Goal: Task Accomplishment & Management: Manage account settings

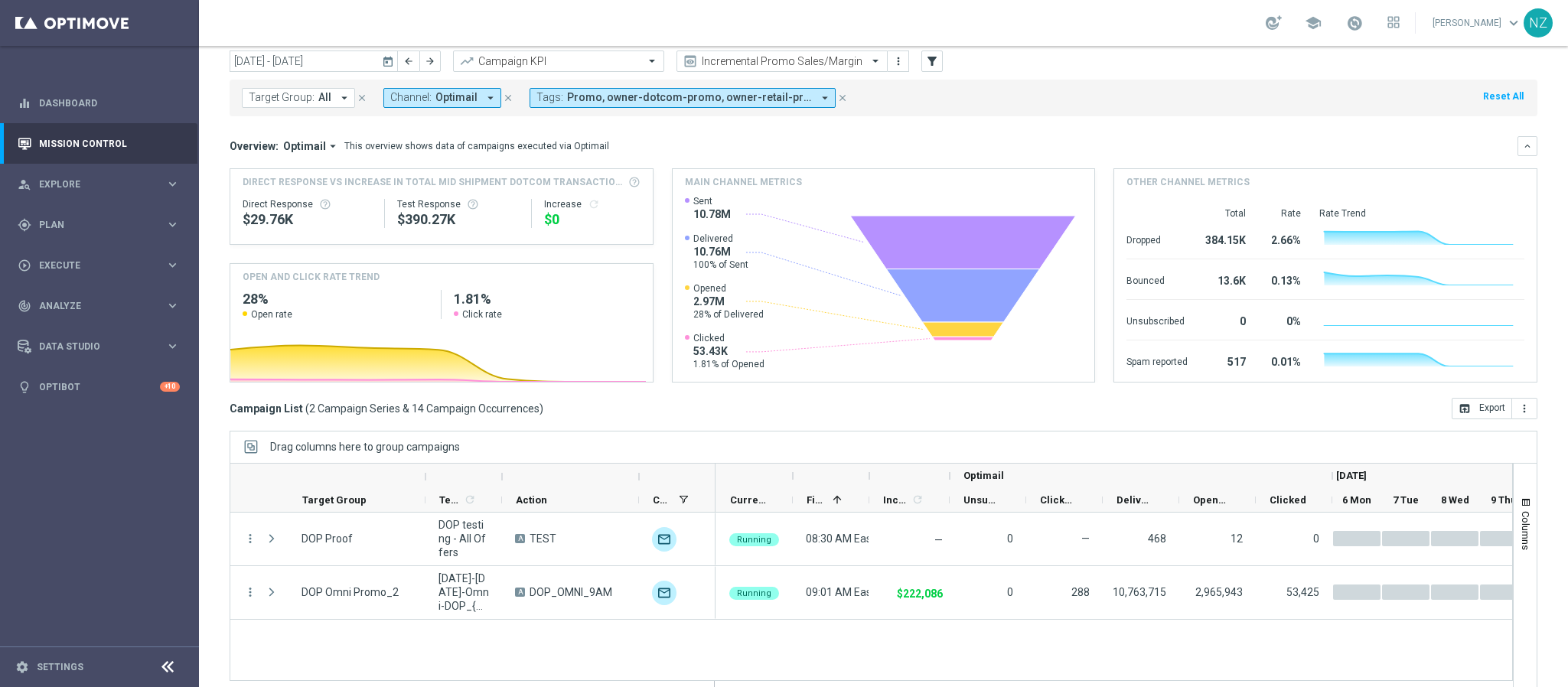
scroll to position [79, 0]
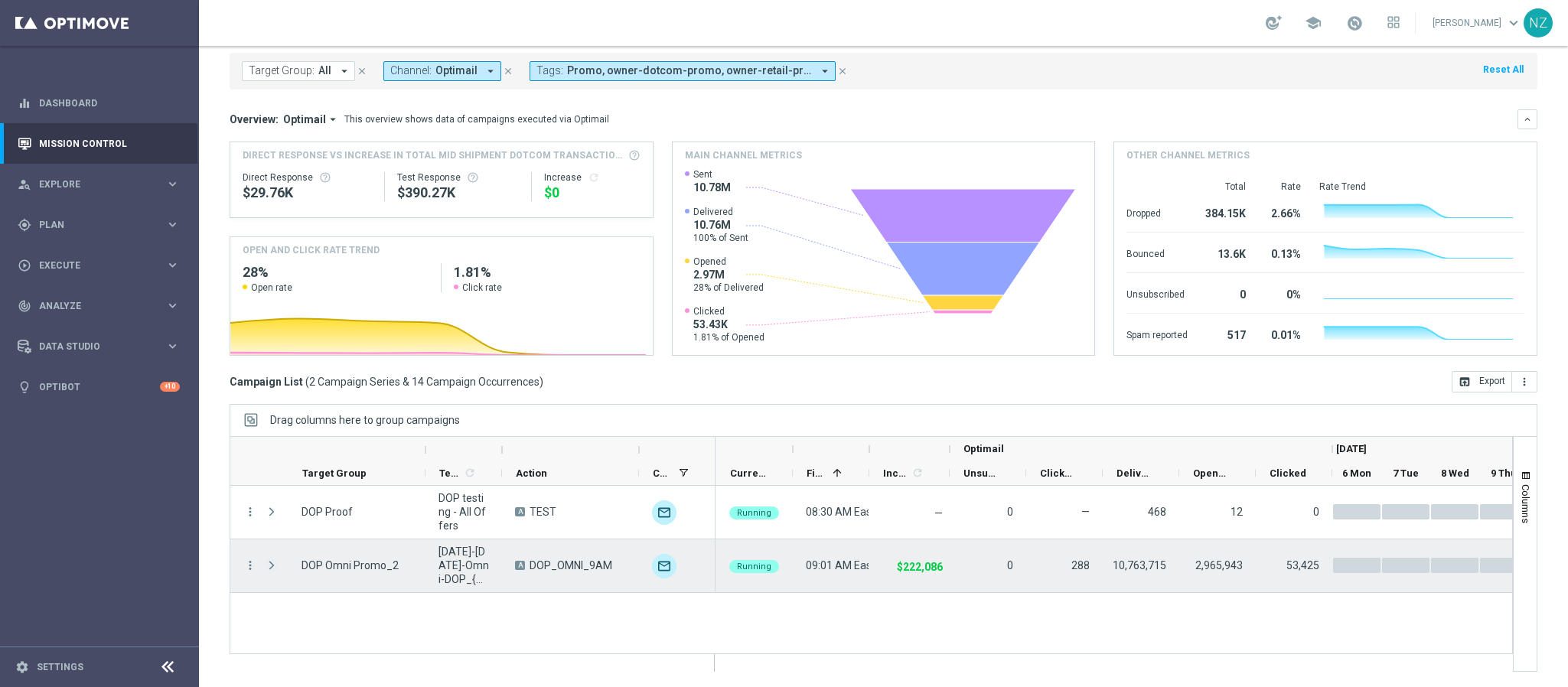
click at [273, 560] on span "Press SPACE to select this row." at bounding box center [271, 565] width 14 height 12
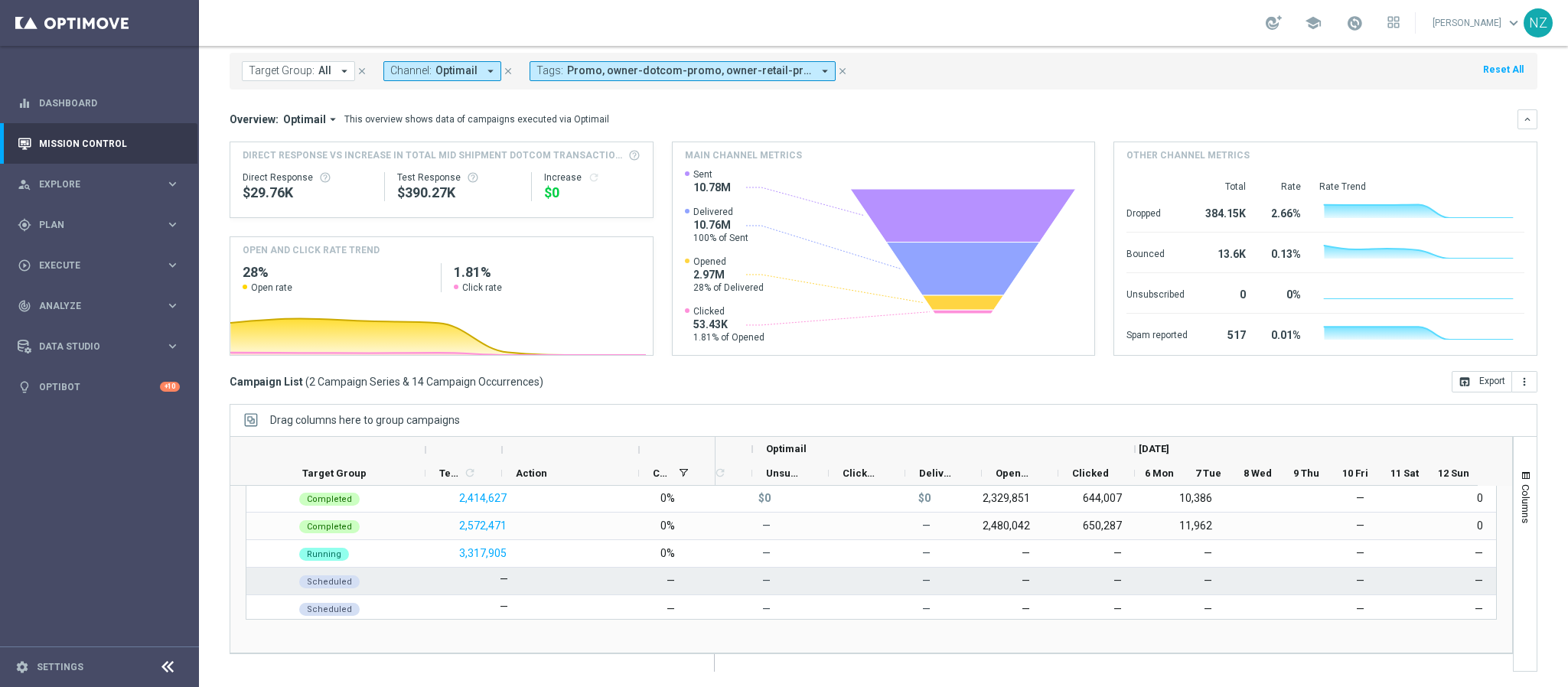
scroll to position [113, 0]
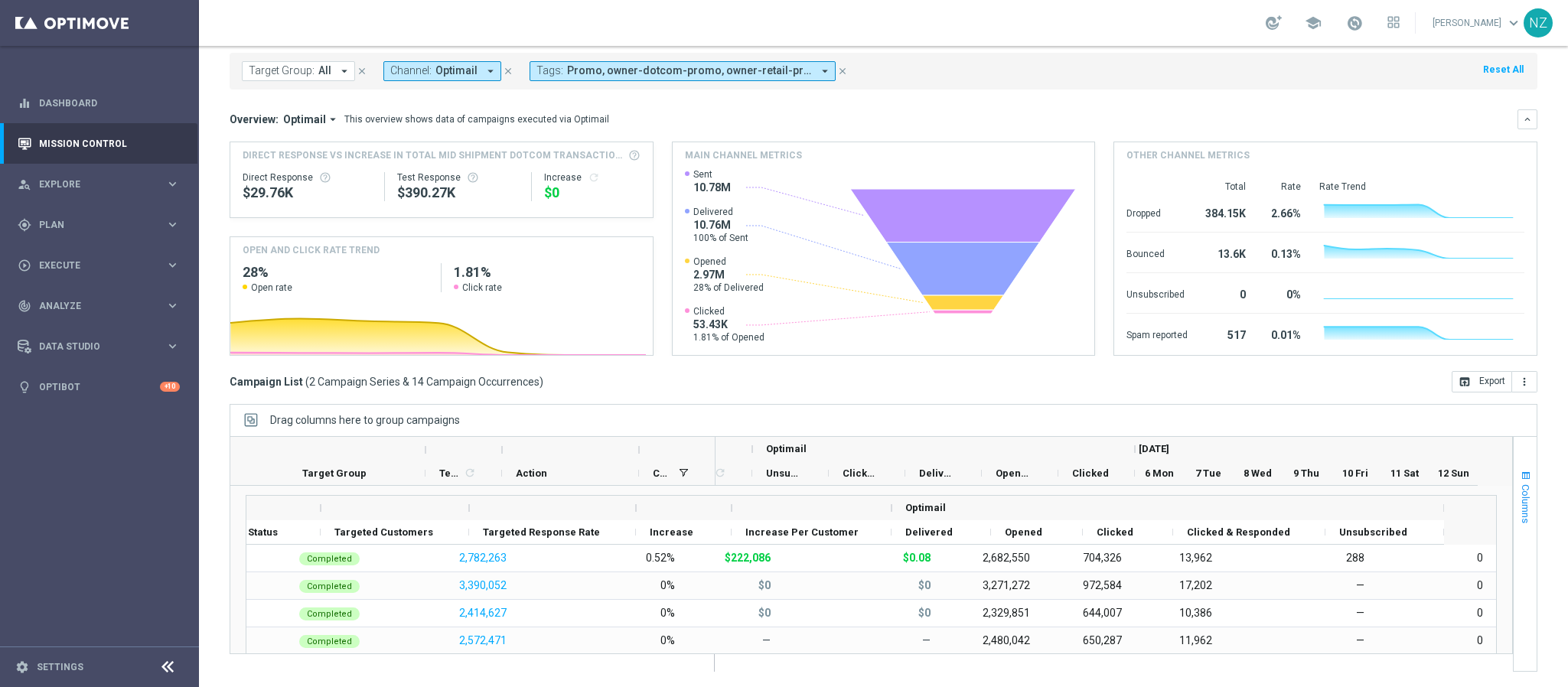
click at [1520, 491] on span "Columns" at bounding box center [1526, 504] width 12 height 39
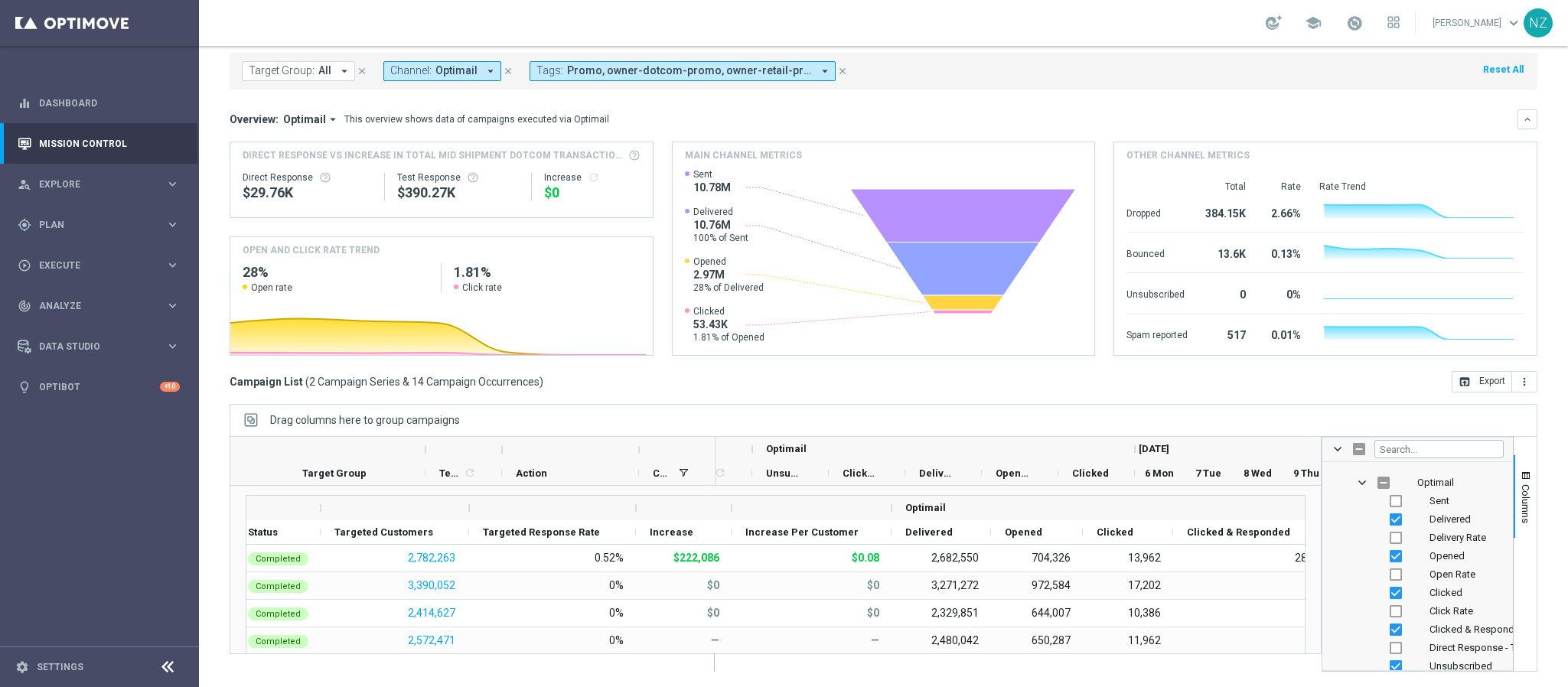
scroll to position [3214, 0]
click at [1390, 548] on input "Press SPACE to toggle visibility (hidden)" at bounding box center [1396, 548] width 12 height 12
checkbox input "true"
click at [1390, 585] on input "Press SPACE to toggle visibility (hidden)" at bounding box center [1396, 586] width 12 height 12
checkbox input "true"
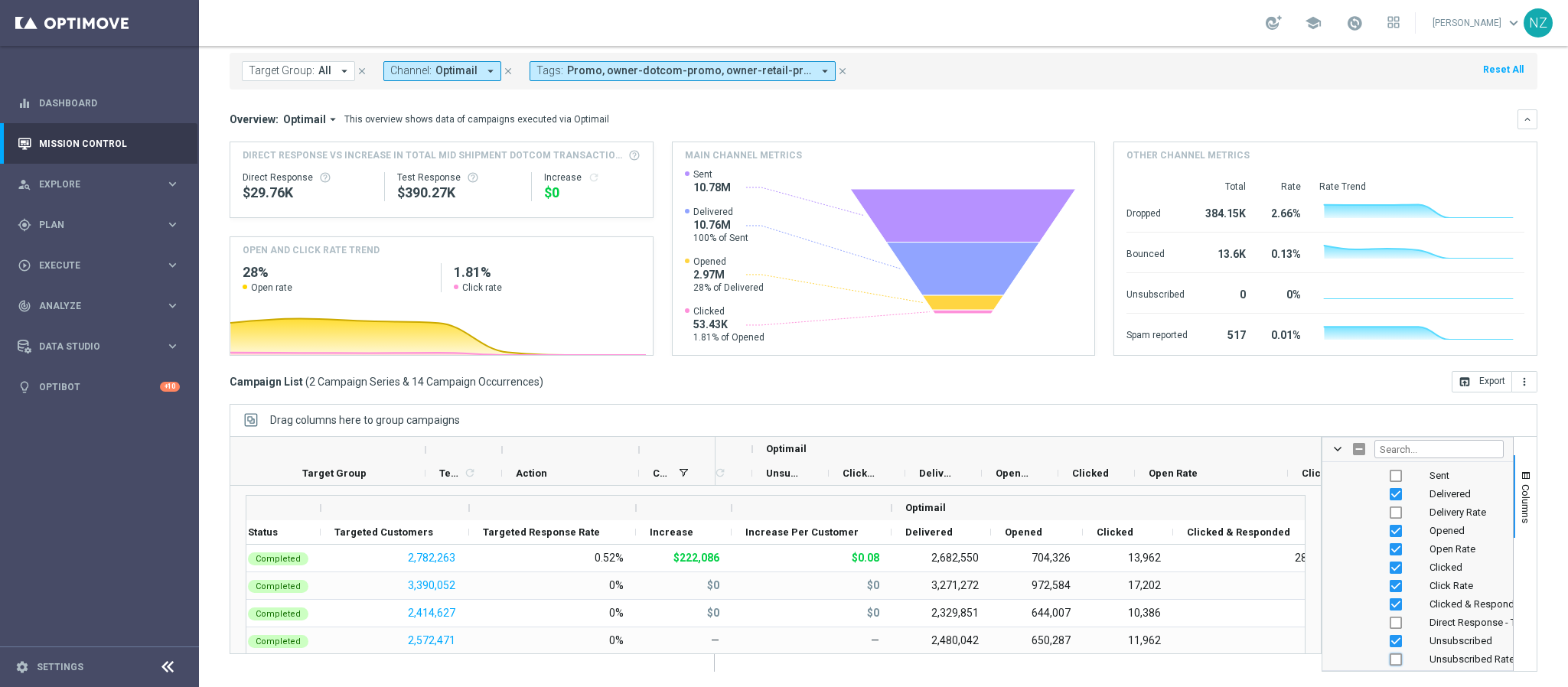
click at [1390, 657] on input "Press SPACE to toggle visibility (hidden)" at bounding box center [1396, 659] width 12 height 12
checkbox input "true"
click at [1520, 491] on span "Columns" at bounding box center [1526, 504] width 12 height 39
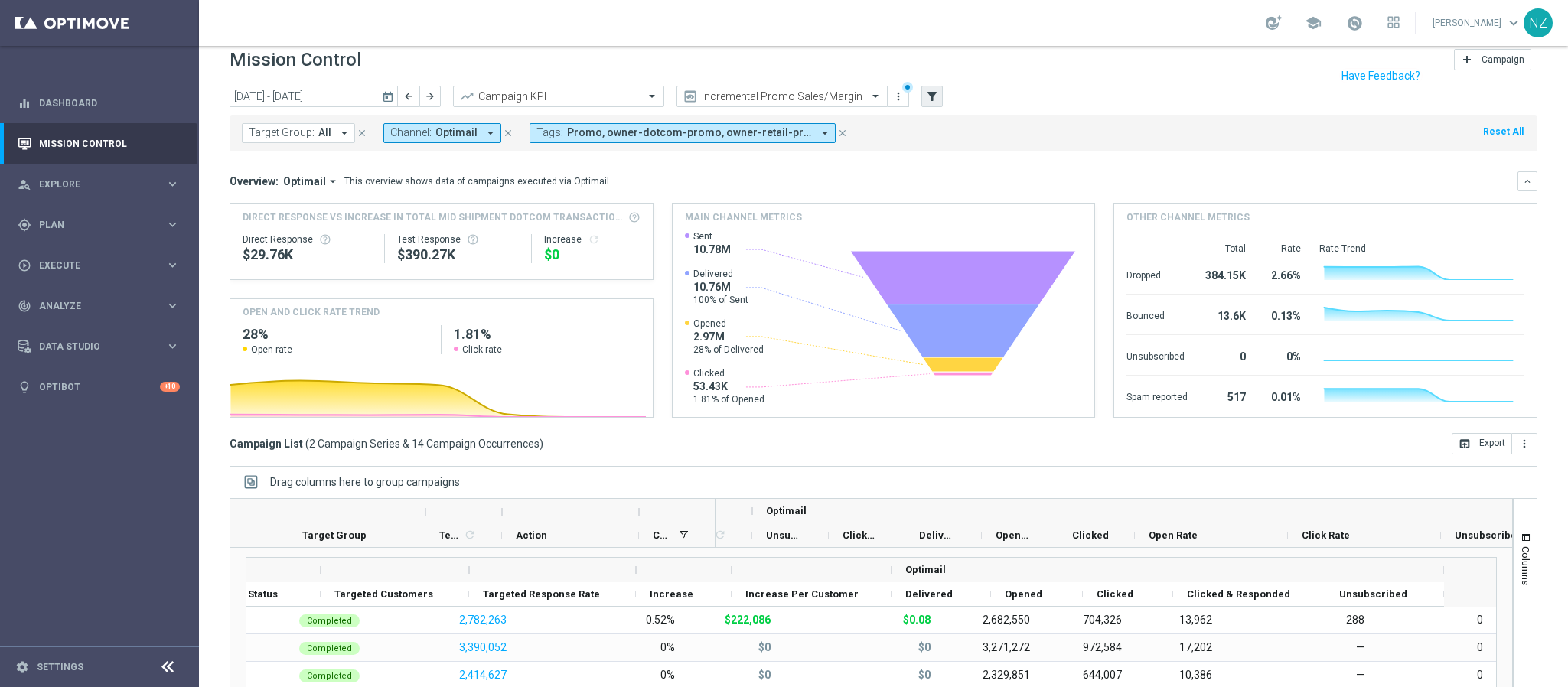
scroll to position [0, 0]
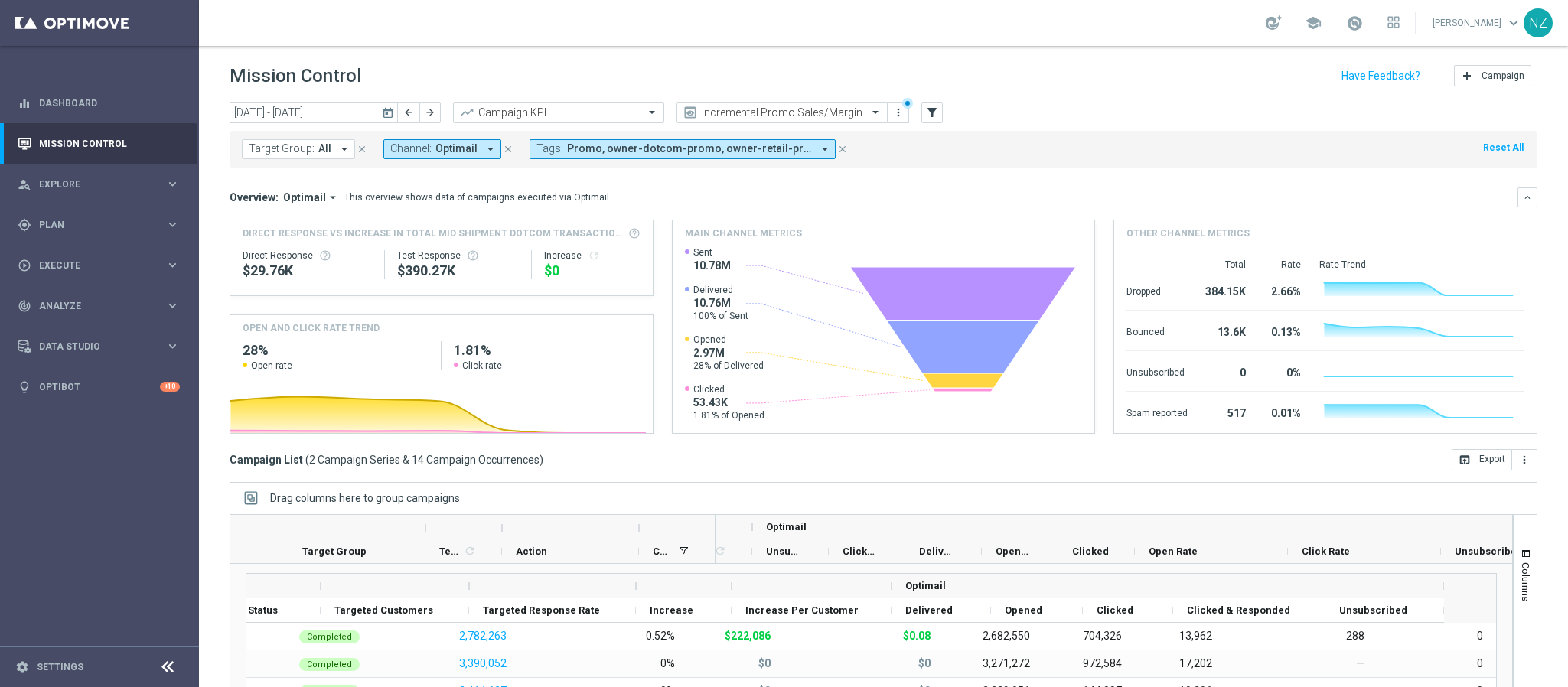
click at [908, 110] on div "more_vert" at bounding box center [898, 112] width 22 height 22
click at [903, 110] on icon "more_vert" at bounding box center [898, 112] width 12 height 12
click at [923, 137] on div "Save view" at bounding box center [978, 140] width 139 height 10
